Goal: Find contact information: Find contact information

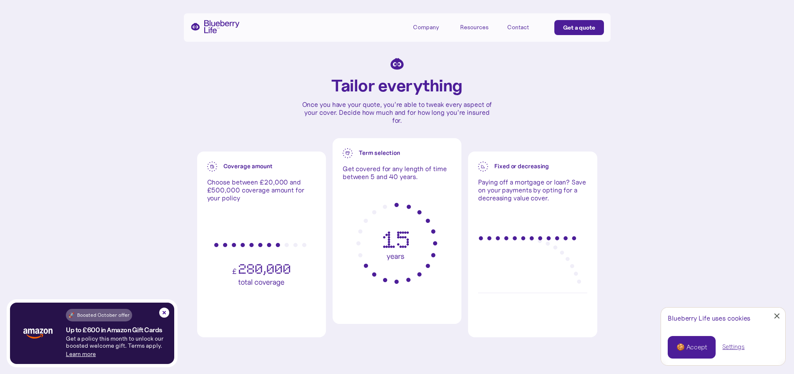
scroll to position [2085, 0]
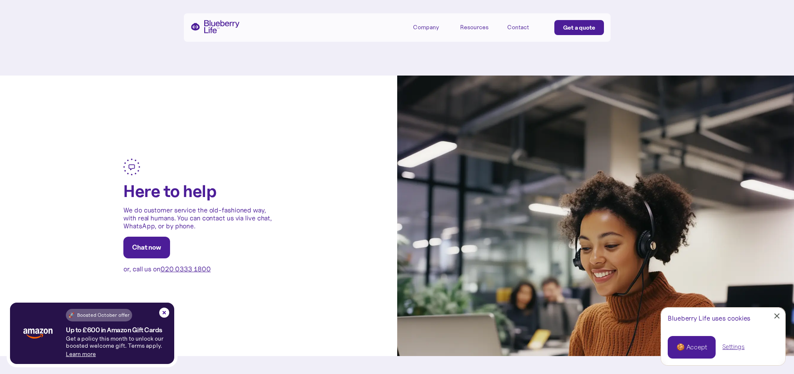
click at [159, 314] on div "🚀 Boosted October offer Up to £600 in Amazon Gift Cards Get a policy this month…" at bounding box center [120, 332] width 108 height 61
click at [166, 314] on img at bounding box center [164, 312] width 10 height 10
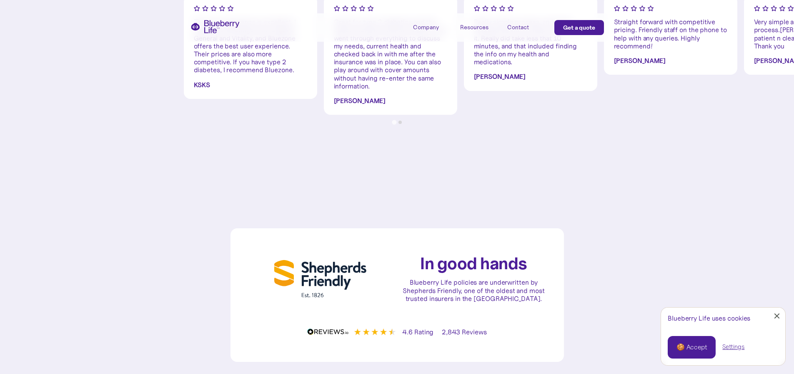
scroll to position [0, 0]
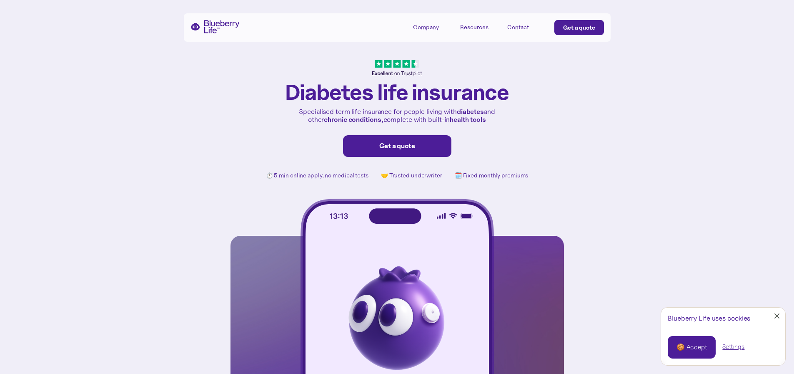
click at [517, 26] on div "Contact" at bounding box center [519, 27] width 22 height 7
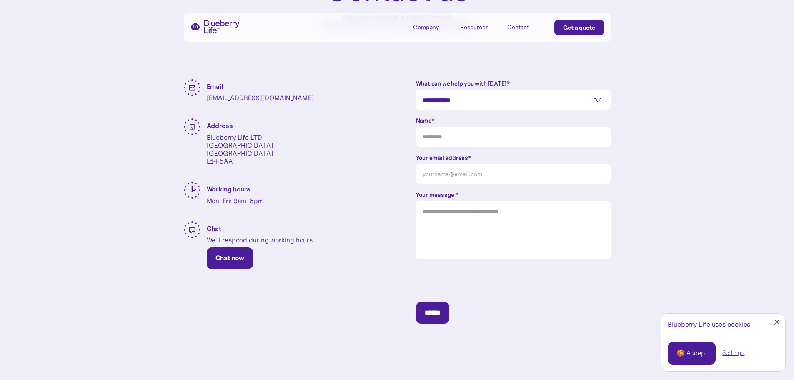
scroll to position [323, 0]
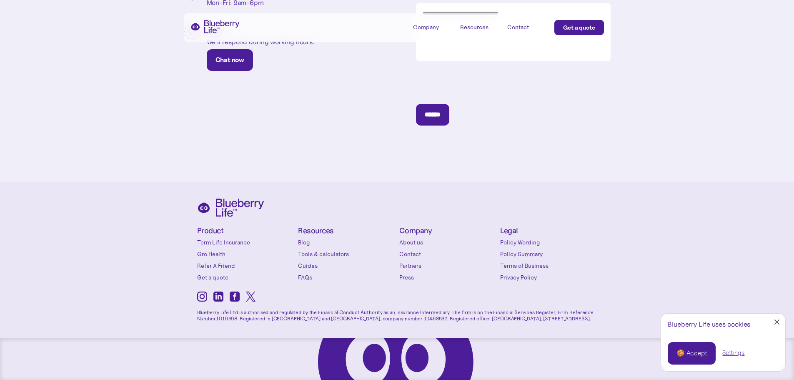
click at [778, 321] on div at bounding box center [777, 321] width 5 height 5
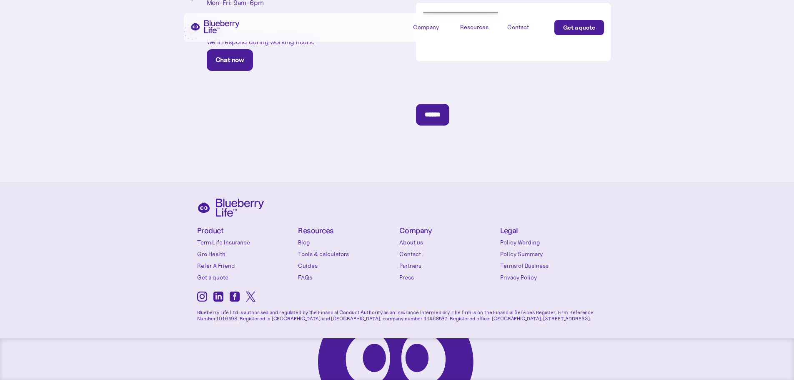
click at [216, 301] on icon at bounding box center [219, 297] width 10 height 10
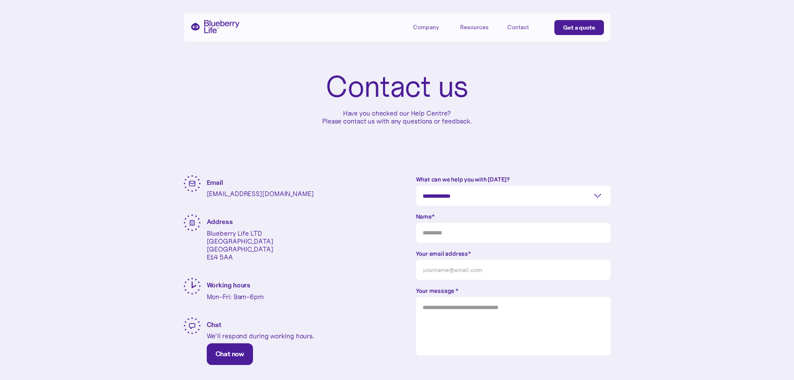
scroll to position [0, 0]
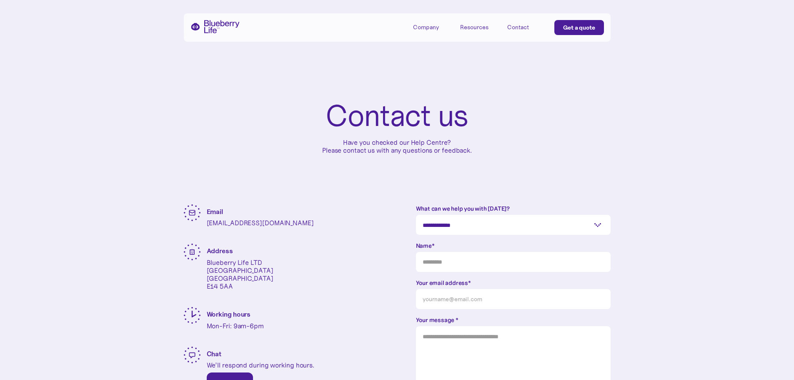
click at [212, 29] on img "home" at bounding box center [215, 26] width 49 height 13
